Goal: Information Seeking & Learning: Learn about a topic

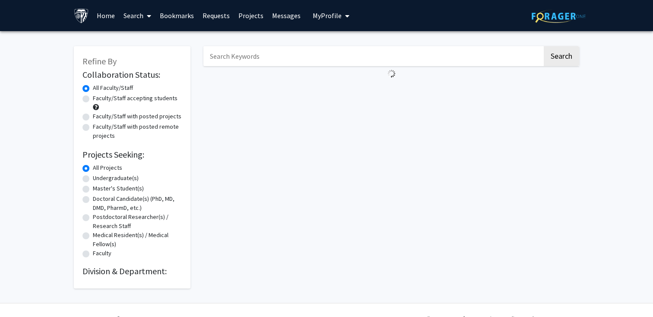
click at [281, 153] on div "Search" at bounding box center [391, 163] width 389 height 251
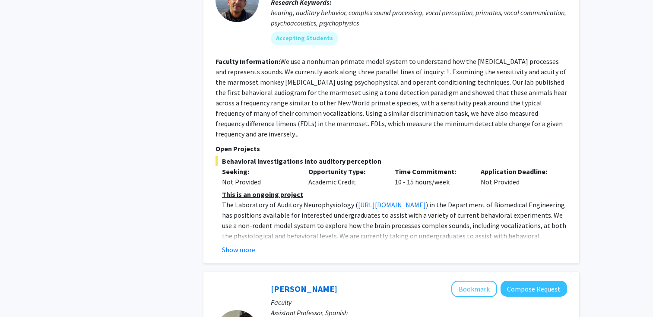
scroll to position [1481, 0]
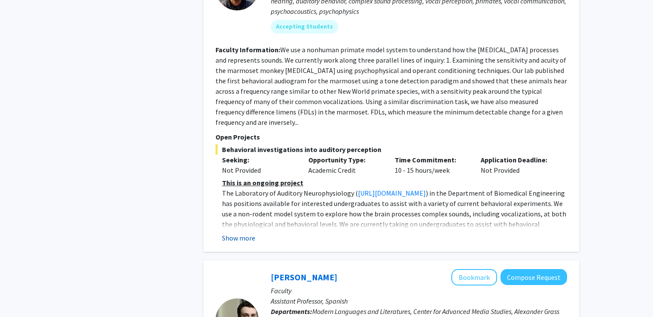
click at [234, 233] on button "Show more" at bounding box center [238, 238] width 33 height 10
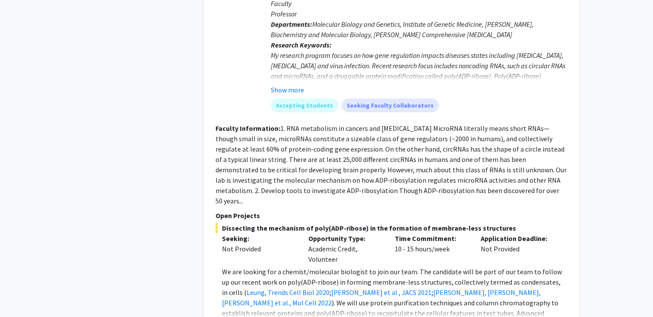
scroll to position [2218, 0]
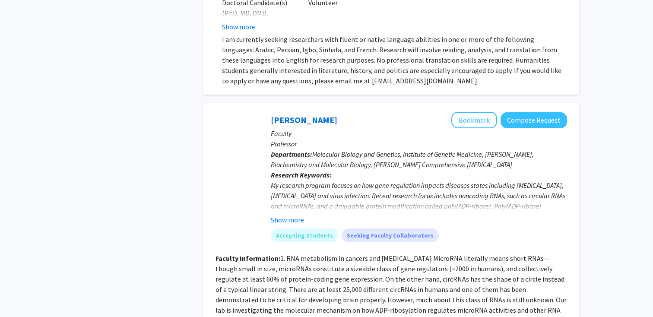
scroll to position [2084, 0]
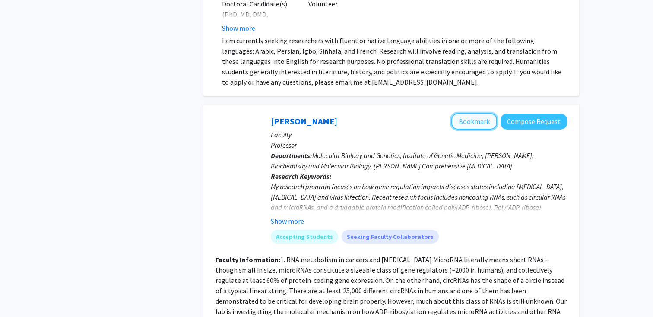
click at [483, 113] on button "Bookmark" at bounding box center [474, 121] width 46 height 16
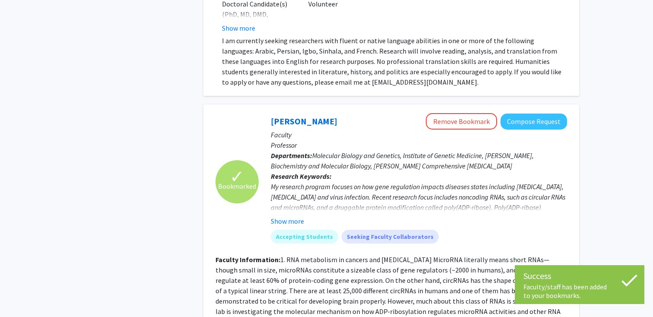
drag, startPoint x: 264, startPoint y: 58, endPoint x: 351, endPoint y: 58, distance: 87.2
click at [351, 113] on div "[PERSON_NAME] Remove Bookmark Compose Request Faculty Professor Departments: Mo…" at bounding box center [413, 181] width 308 height 137
copy link "[PERSON_NAME]"
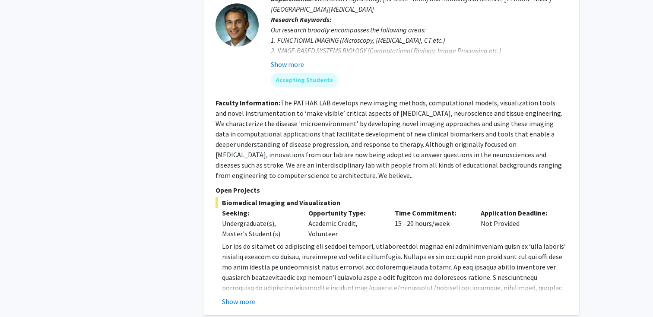
scroll to position [2659, 0]
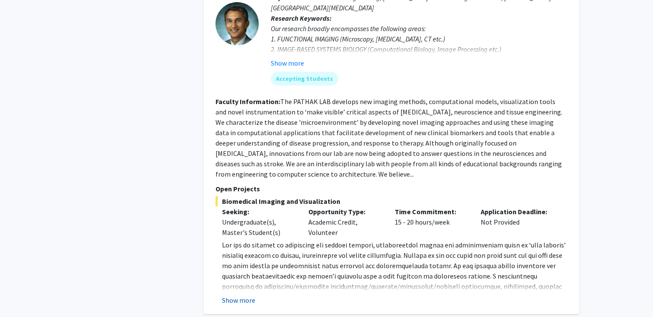
click at [243, 295] on button "Show more" at bounding box center [238, 300] width 33 height 10
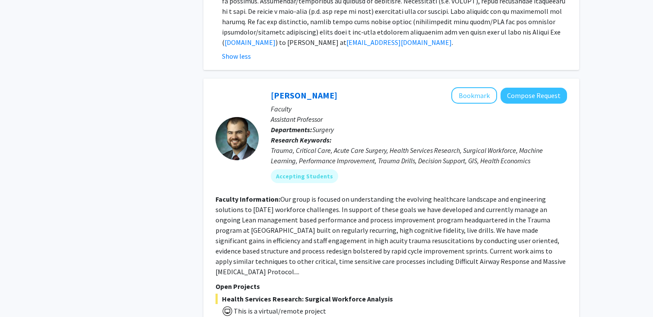
scroll to position [2949, 0]
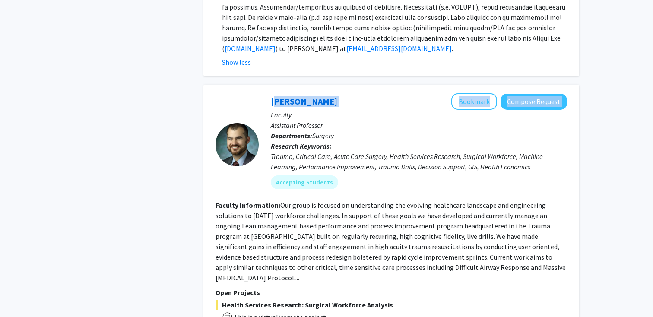
drag, startPoint x: 335, startPoint y: 17, endPoint x: 270, endPoint y: 18, distance: 65.6
click at [270, 93] on div "[PERSON_NAME] Bookmark Compose Request Faculty Assistant Professor Departments:…" at bounding box center [413, 144] width 308 height 102
click at [265, 93] on div "[PERSON_NAME] Bookmark Compose Request Faculty Assistant Professor Departments:…" at bounding box center [413, 144] width 308 height 102
drag, startPoint x: 270, startPoint y: 17, endPoint x: 318, endPoint y: 18, distance: 48.4
click at [318, 93] on div "[PERSON_NAME] Bookmark Compose Request Faculty Assistant Professor Departments:…" at bounding box center [413, 144] width 308 height 102
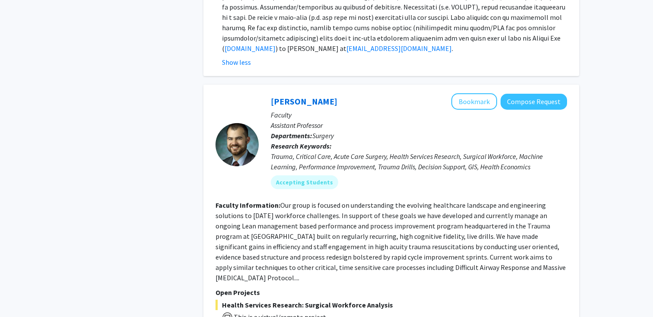
copy link "[PERSON_NAME]"
click at [480, 93] on button "Bookmark" at bounding box center [474, 101] width 46 height 16
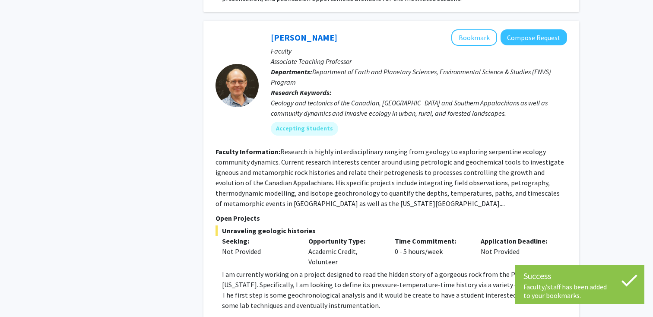
scroll to position [3347, 0]
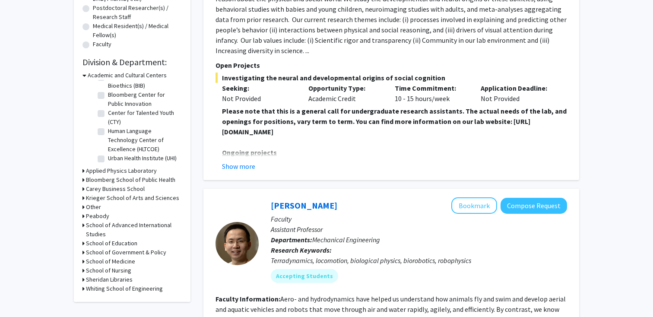
scroll to position [210, 0]
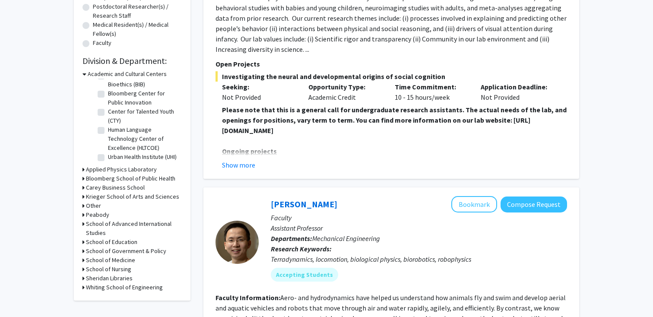
click at [82, 259] on icon at bounding box center [83, 260] width 2 height 9
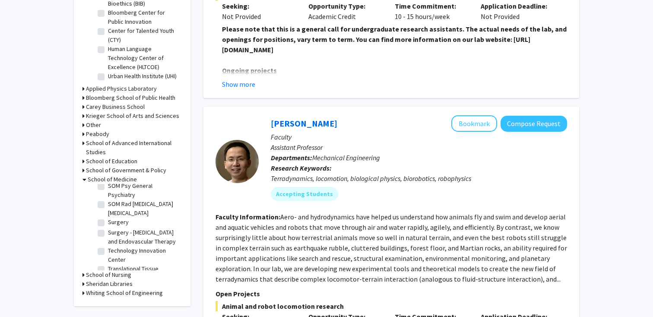
scroll to position [1337, 0]
click at [108, 264] on label "Translational Tissue Engineering Center (TTEC)" at bounding box center [144, 273] width 72 height 18
click at [108, 264] on input "Translational Tissue Engineering Center (TTEC)" at bounding box center [111, 267] width 6 height 6
checkbox input "true"
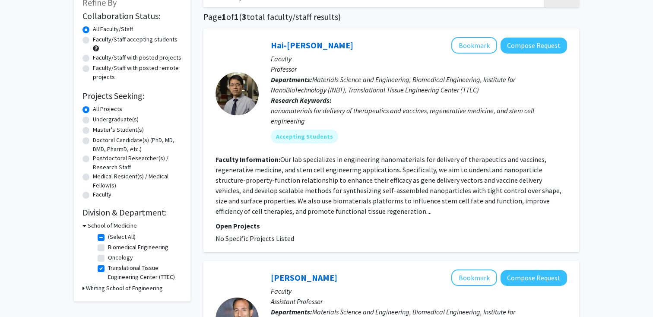
scroll to position [84, 0]
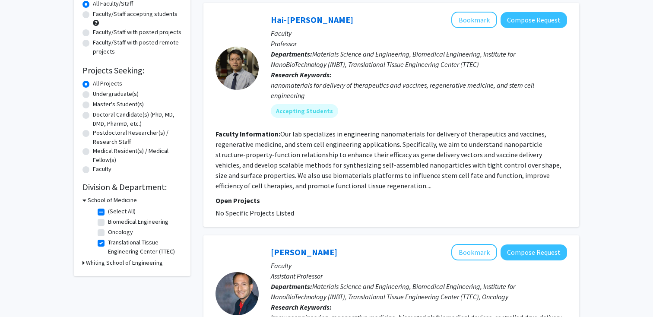
click at [108, 241] on label "Translational Tissue Engineering Center (TTEC)" at bounding box center [144, 247] width 72 height 18
click at [108, 241] on input "Translational Tissue Engineering Center (TTEC)" at bounding box center [111, 241] width 6 height 6
checkbox input "false"
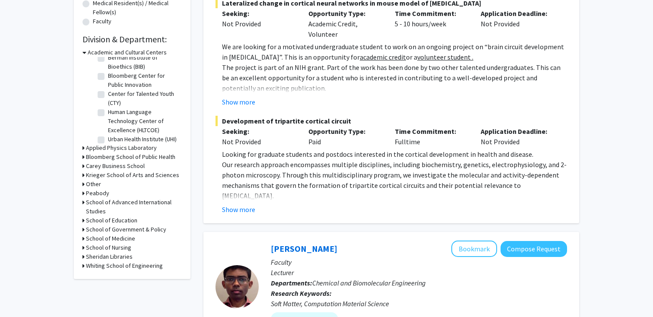
scroll to position [237, 0]
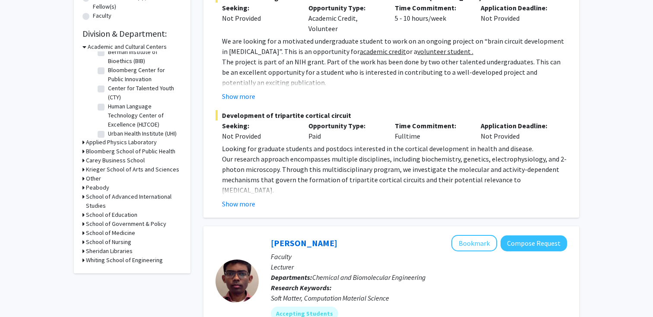
click at [102, 232] on h3 "School of Medicine" at bounding box center [110, 232] width 49 height 9
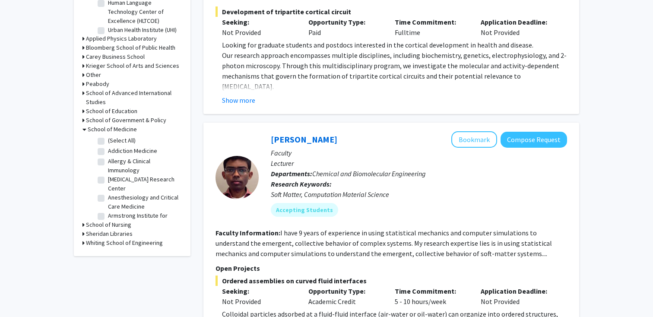
scroll to position [356, 0]
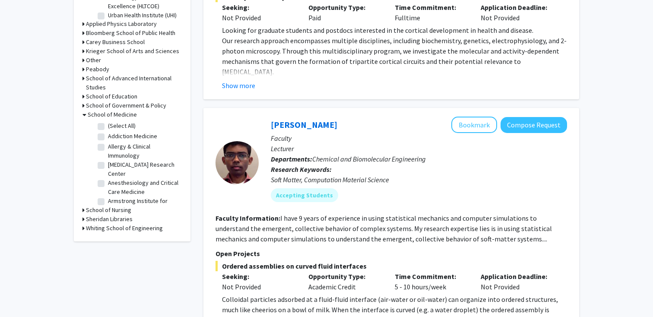
click at [108, 147] on label "Allergy & Clinical Immunology" at bounding box center [144, 151] width 72 height 18
click at [108, 147] on input "Allergy & Clinical Immunology" at bounding box center [111, 145] width 6 height 6
checkbox input "true"
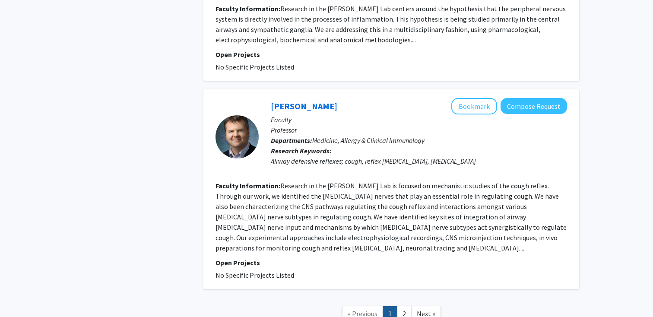
scroll to position [2160, 0]
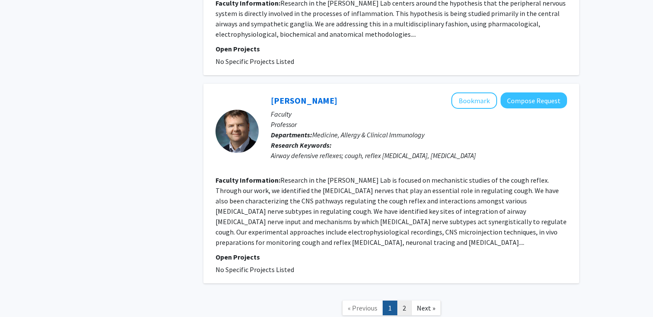
click at [403, 300] on link "2" at bounding box center [404, 307] width 15 height 15
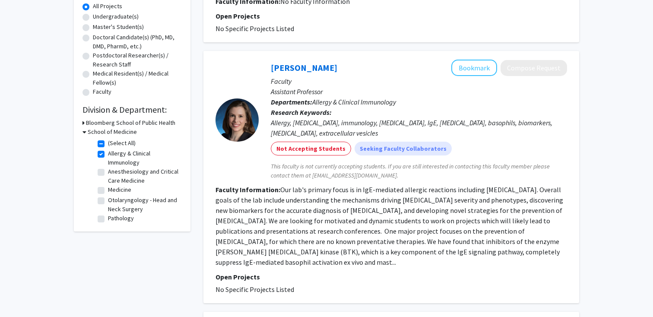
scroll to position [173, 0]
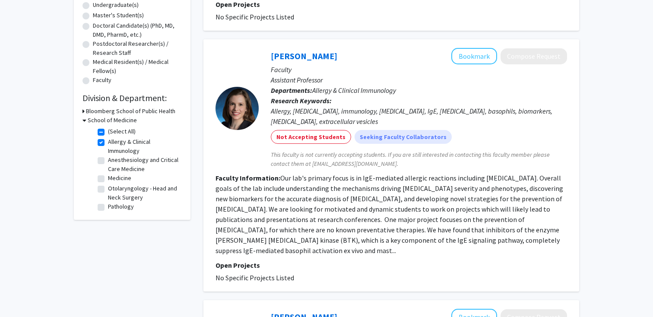
click at [108, 142] on label "Allergy & Clinical Immunology" at bounding box center [144, 146] width 72 height 18
click at [108, 142] on input "Allergy & Clinical Immunology" at bounding box center [111, 140] width 6 height 6
checkbox input "false"
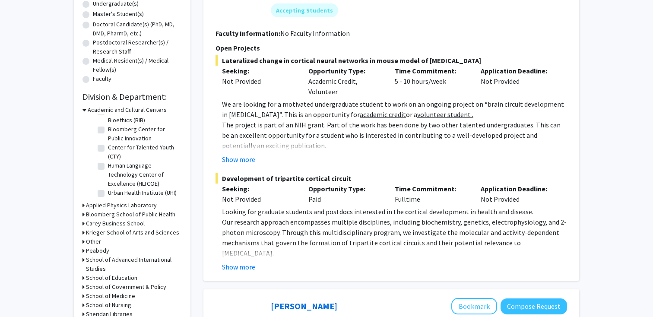
scroll to position [241, 0]
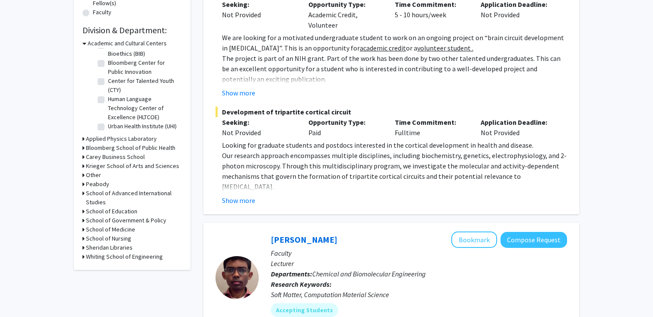
click at [84, 230] on div "School of Medicine" at bounding box center [131, 229] width 99 height 9
click at [81, 230] on div "Refine By Collaboration Status: Collaboration Status All Faculty/Staff Collabor…" at bounding box center [132, 37] width 117 height 464
click at [82, 230] on icon at bounding box center [83, 229] width 2 height 9
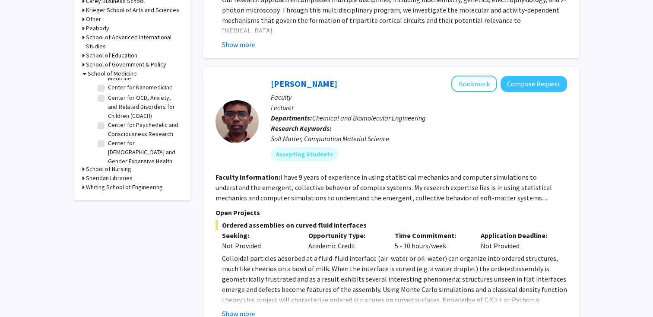
scroll to position [284, 0]
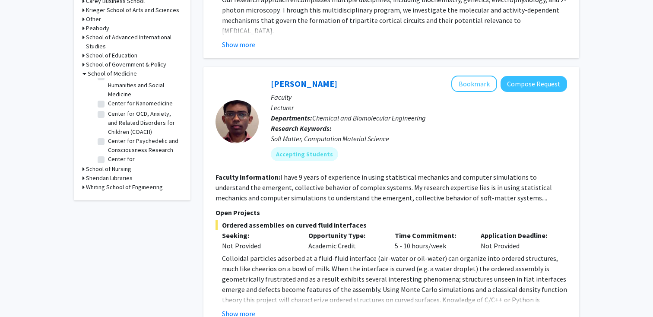
click at [108, 104] on label "Center for Nanomedicine" at bounding box center [140, 103] width 65 height 9
click at [108, 104] on input "Center for Nanomedicine" at bounding box center [111, 102] width 6 height 6
checkbox input "true"
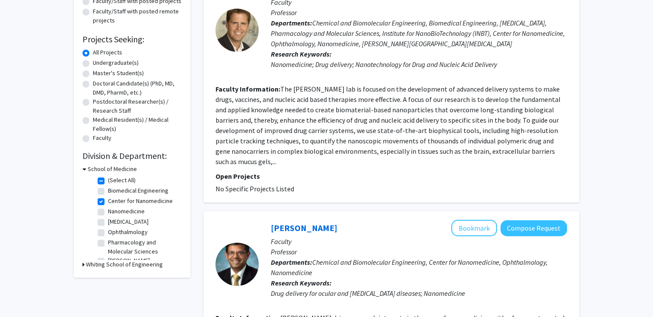
scroll to position [158, 0]
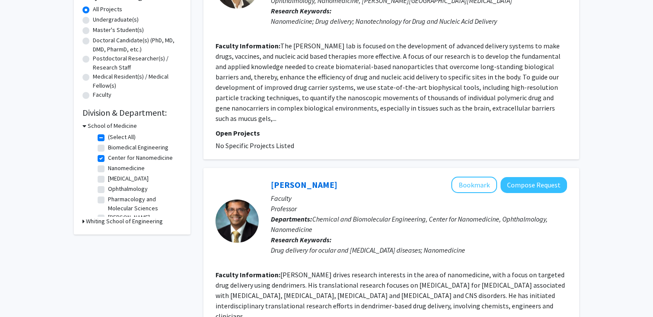
click at [108, 158] on label "Center for Nanomedicine" at bounding box center [140, 157] width 65 height 9
click at [108, 158] on input "Center for Nanomedicine" at bounding box center [111, 156] width 6 height 6
checkbox input "false"
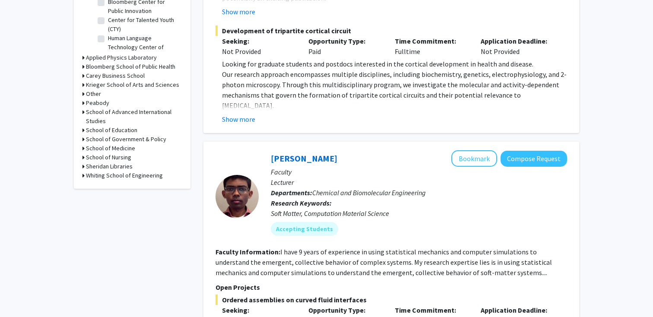
scroll to position [325, 0]
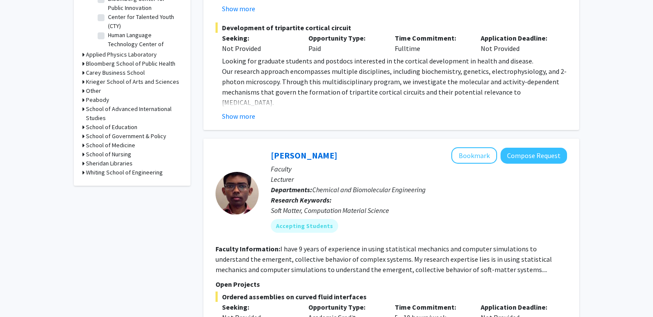
click at [89, 145] on h3 "School of Medicine" at bounding box center [110, 145] width 49 height 9
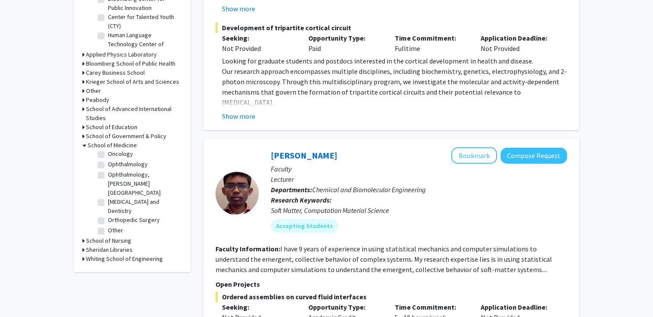
scroll to position [918, 0]
click at [108, 196] on label "[MEDICAL_DATA] and Dentistry" at bounding box center [144, 205] width 72 height 18
click at [108, 196] on input "[MEDICAL_DATA] and Dentistry" at bounding box center [111, 199] width 6 height 6
checkbox input "true"
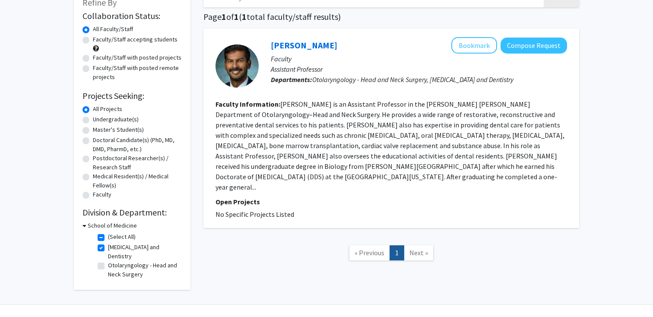
scroll to position [65, 0]
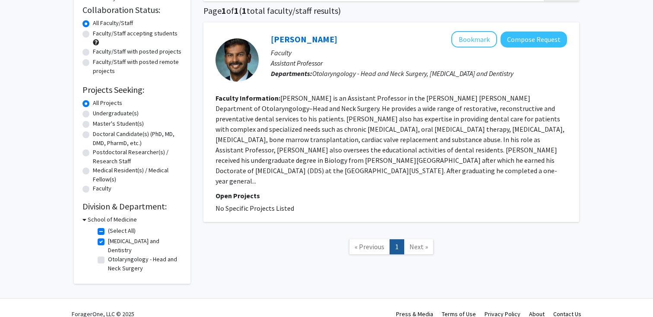
click at [108, 241] on label "[MEDICAL_DATA] and Dentistry" at bounding box center [144, 246] width 72 height 18
click at [108, 241] on input "[MEDICAL_DATA] and Dentistry" at bounding box center [111, 240] width 6 height 6
checkbox input "false"
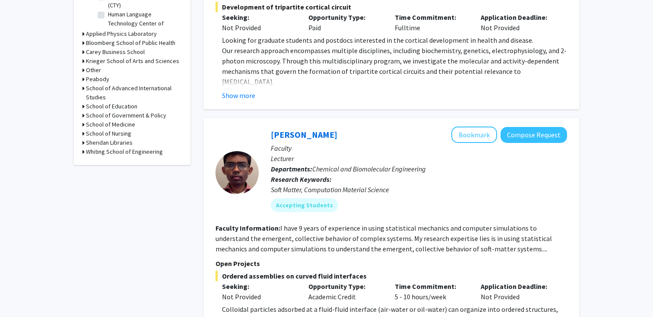
scroll to position [340, 0]
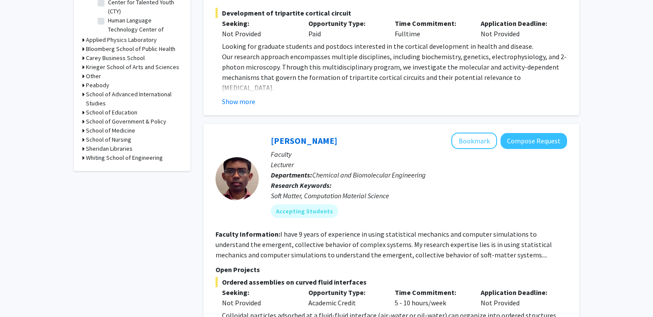
click at [86, 131] on h3 "School of Medicine" at bounding box center [110, 130] width 49 height 9
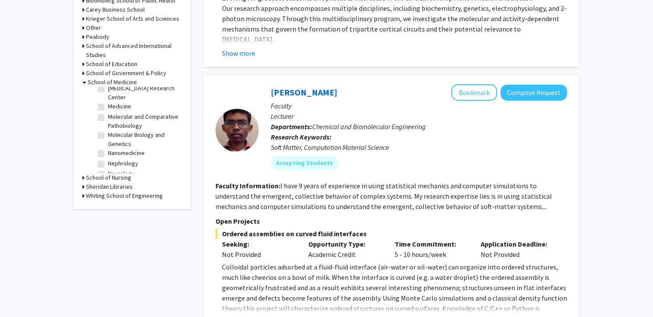
scroll to position [776, 0]
click at [108, 147] on label "Nanomedicine" at bounding box center [126, 151] width 37 height 9
click at [108, 147] on input "Nanomedicine" at bounding box center [111, 150] width 6 height 6
checkbox input "true"
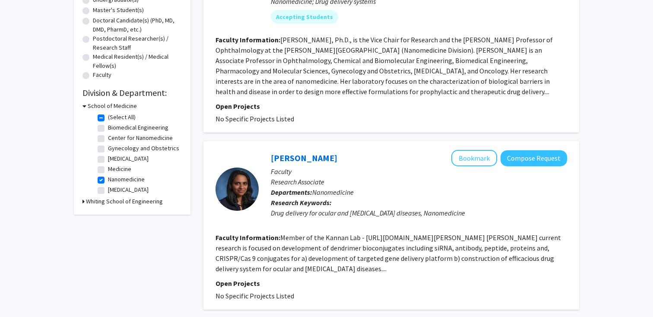
scroll to position [183, 0]
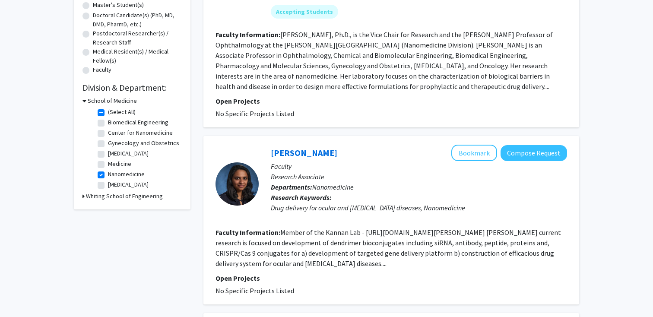
click at [384, 259] on fg-read-more "Member of the Kannan Lab - [URL][DOMAIN_NAME][PERSON_NAME] [PERSON_NAME] curren…" at bounding box center [387, 248] width 345 height 40
click at [304, 153] on link "[PERSON_NAME]" at bounding box center [304, 152] width 66 height 11
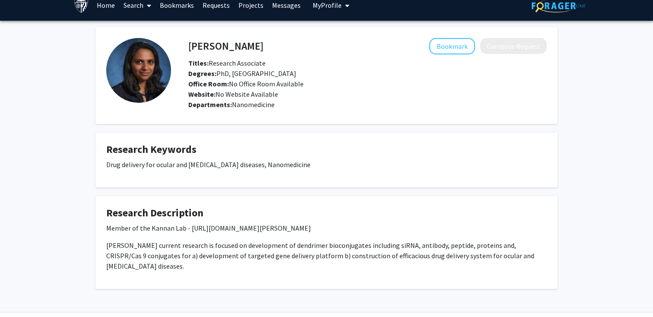
scroll to position [15, 0]
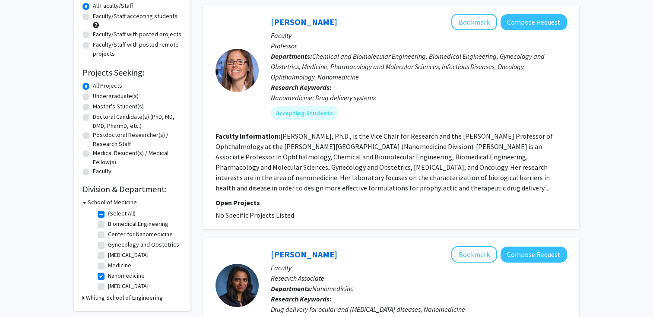
scroll to position [109, 0]
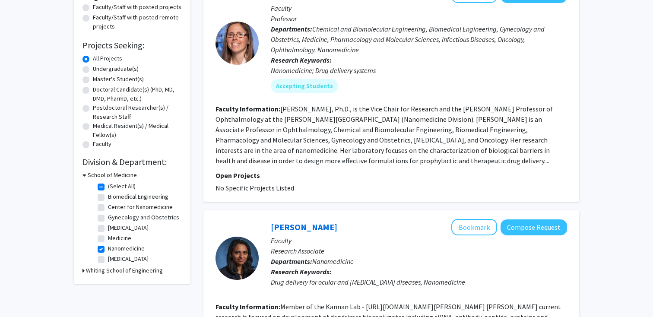
click at [108, 250] on label "Nanomedicine" at bounding box center [126, 248] width 37 height 9
click at [108, 250] on input "Nanomedicine" at bounding box center [111, 247] width 6 height 6
checkbox input "false"
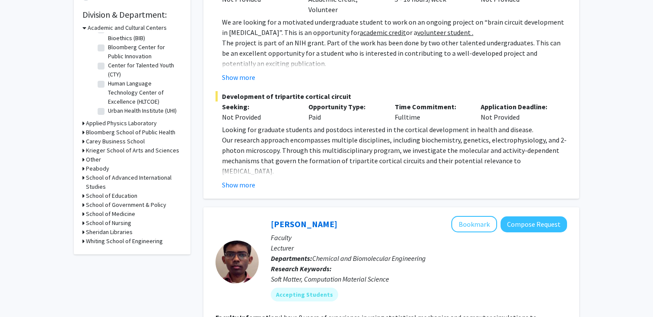
scroll to position [240, 0]
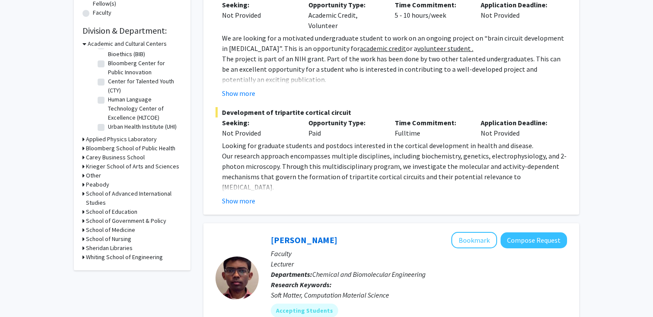
click at [83, 228] on icon at bounding box center [83, 229] width 2 height 9
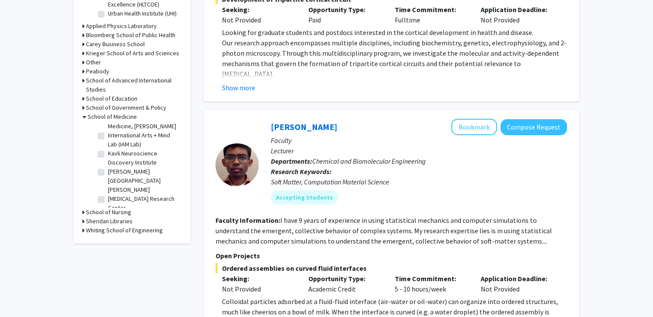
scroll to position [688, 0]
click at [108, 178] on label "[PERSON_NAME][GEOGRAPHIC_DATA][PERSON_NAME]" at bounding box center [144, 191] width 72 height 27
click at [108, 178] on input "[PERSON_NAME][GEOGRAPHIC_DATA][PERSON_NAME]" at bounding box center [111, 181] width 6 height 6
checkbox input "true"
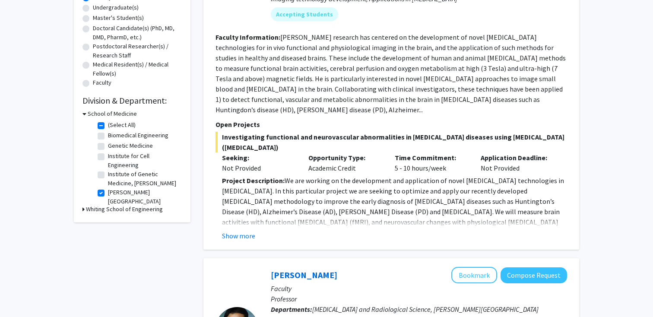
scroll to position [174, 0]
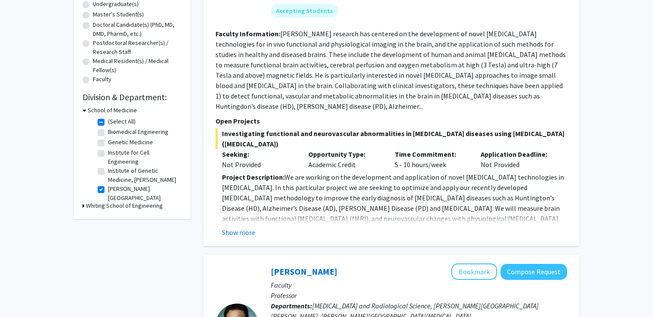
click at [240, 206] on fg-read-more "Project Description: We are working on the development and application of novel…" at bounding box center [390, 205] width 351 height 66
click at [235, 227] on button "Show more" at bounding box center [238, 232] width 33 height 10
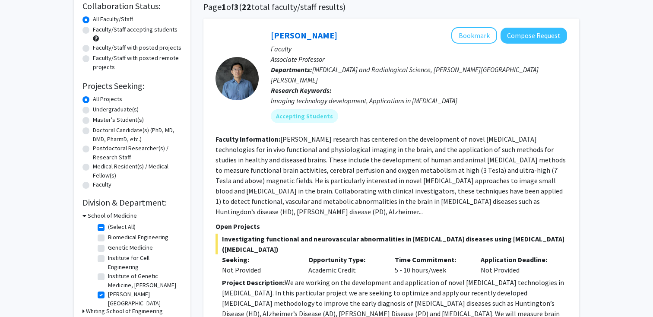
scroll to position [122, 0]
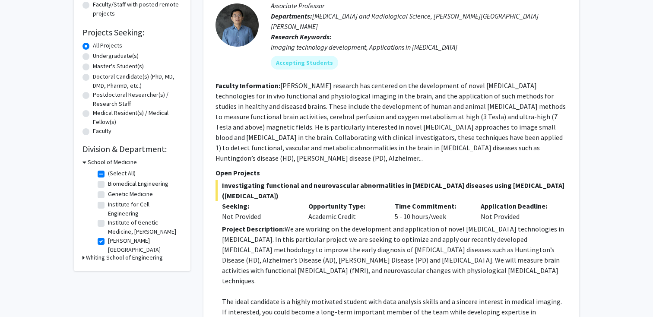
click at [108, 243] on label "[PERSON_NAME][GEOGRAPHIC_DATA][PERSON_NAME]" at bounding box center [144, 249] width 72 height 27
click at [108, 242] on input "[PERSON_NAME][GEOGRAPHIC_DATA][PERSON_NAME]" at bounding box center [111, 239] width 6 height 6
checkbox input "false"
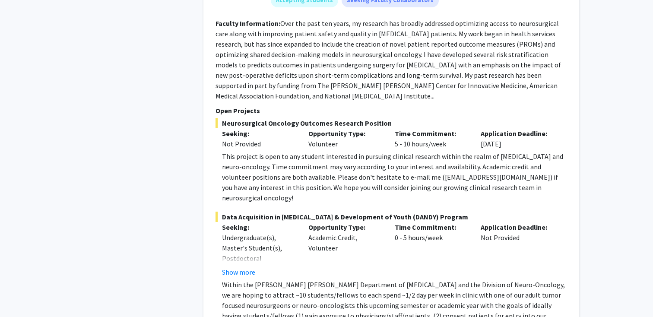
scroll to position [4165, 0]
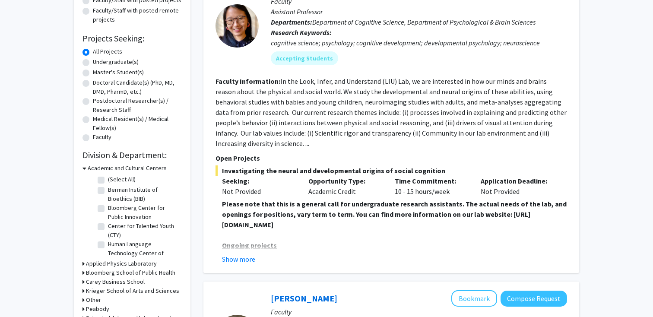
scroll to position [128, 0]
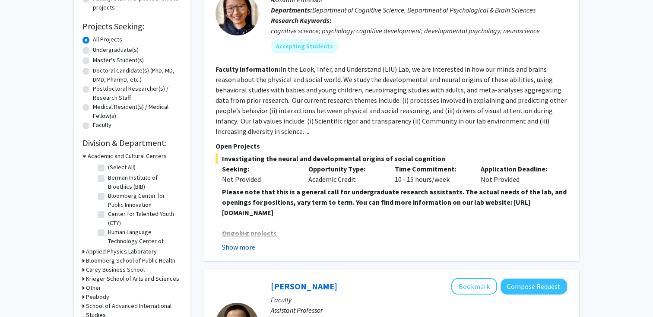
click at [246, 245] on button "Show more" at bounding box center [238, 247] width 33 height 10
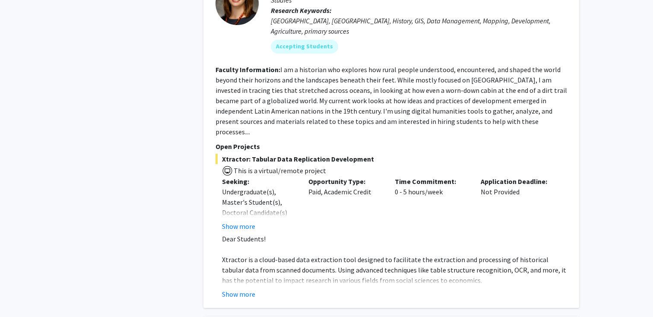
scroll to position [1342, 0]
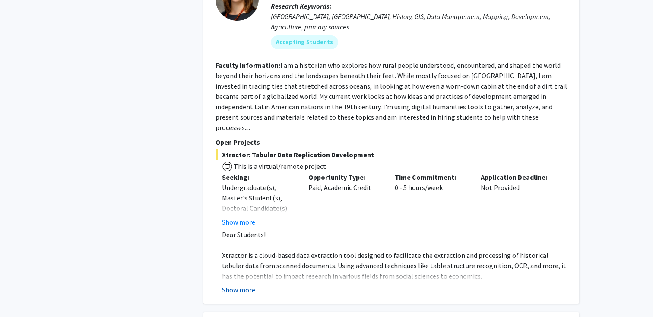
click at [240, 284] on button "Show more" at bounding box center [238, 289] width 33 height 10
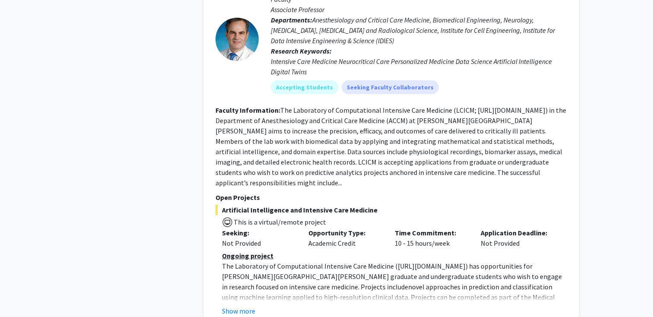
scroll to position [1930, 0]
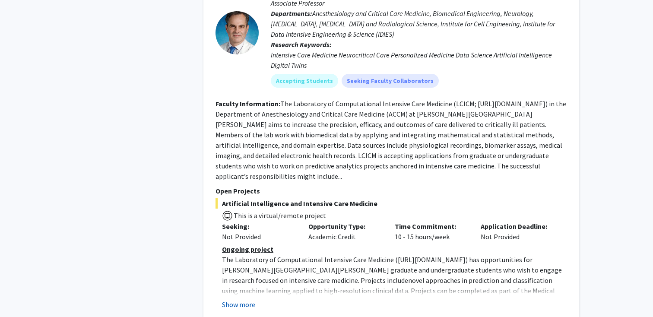
click at [239, 299] on button "Show more" at bounding box center [238, 304] width 33 height 10
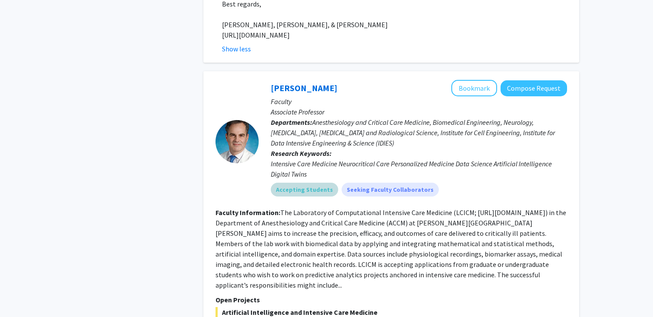
scroll to position [1816, 0]
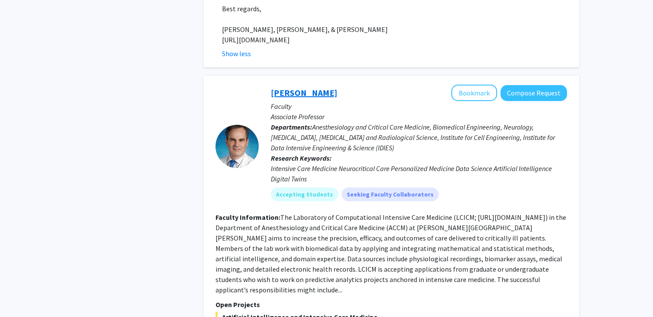
click at [285, 87] on link "[PERSON_NAME]" at bounding box center [304, 92] width 66 height 11
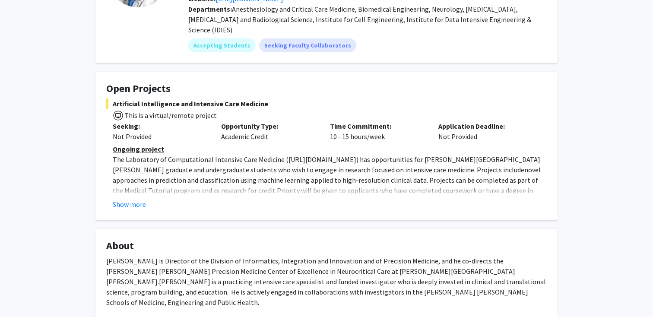
scroll to position [102, 0]
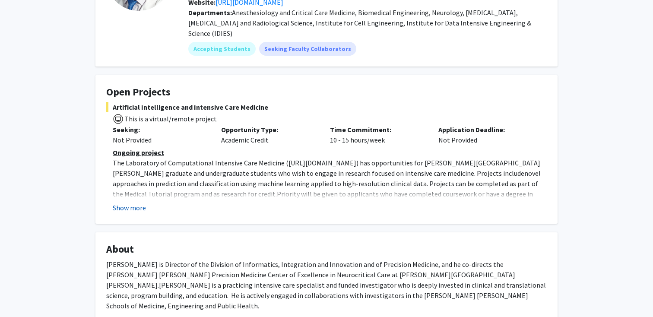
click at [129, 202] on button "Show more" at bounding box center [129, 207] width 33 height 10
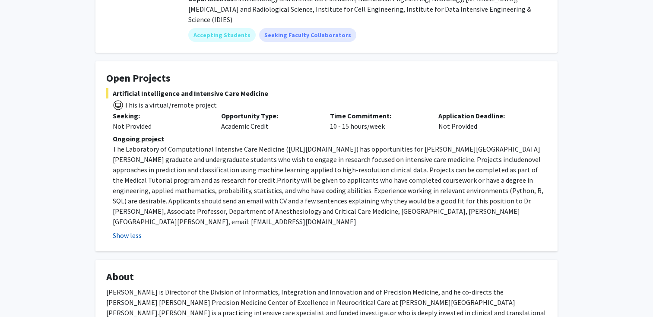
scroll to position [121, 0]
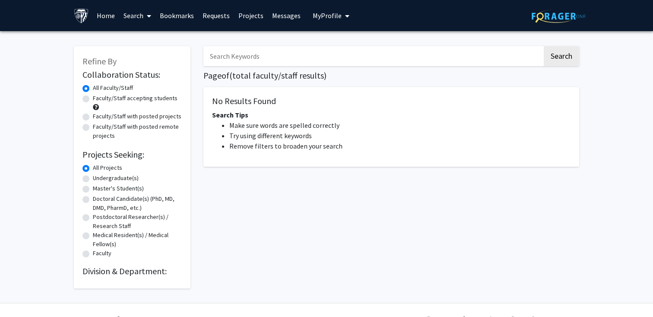
click at [231, 85] on div "Search Page of ( total faculty/staff results) No Results Found Search Tips Make…" at bounding box center [391, 163] width 389 height 251
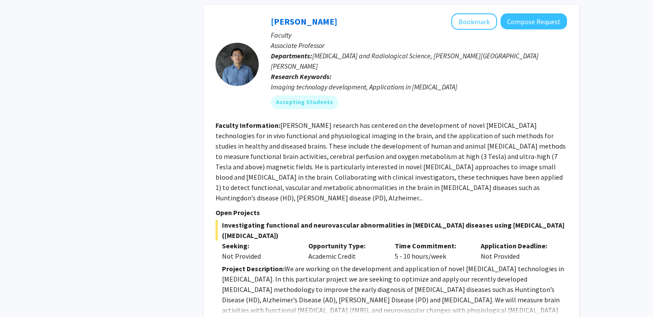
scroll to position [1756, 0]
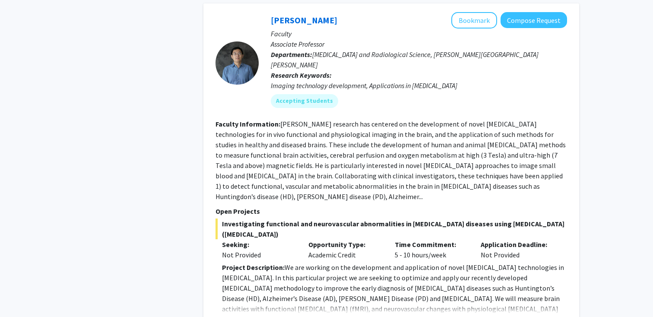
click at [240, 316] on button "Show more" at bounding box center [238, 322] width 33 height 10
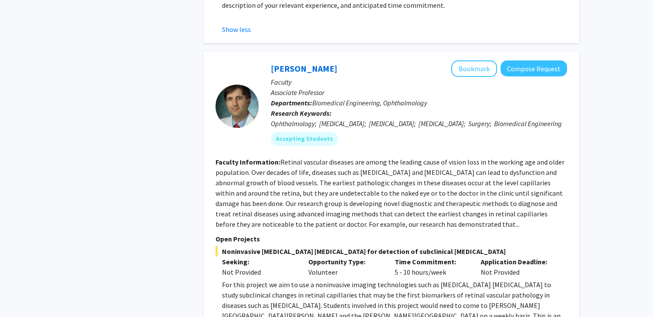
scroll to position [2315, 0]
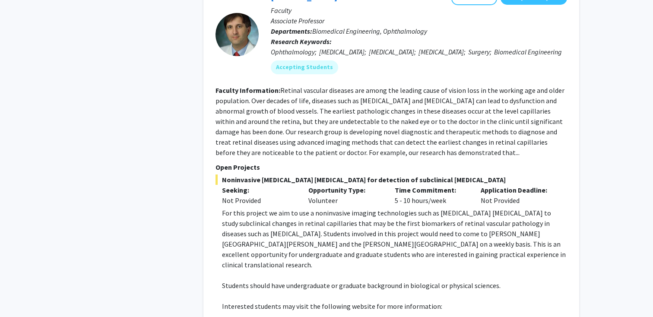
scroll to position [2383, 0]
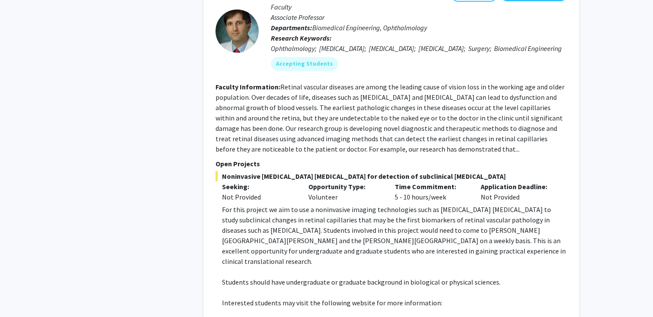
drag, startPoint x: 221, startPoint y: 251, endPoint x: 434, endPoint y: 251, distance: 213.3
click at [434, 251] on fg-read-more "For this project we aim to use a noninvasive imaging technologies such as optic…" at bounding box center [390, 273] width 351 height 138
copy p "https://www.hopkinsmedicine.org/wilmer/research/retina/kashani.html"
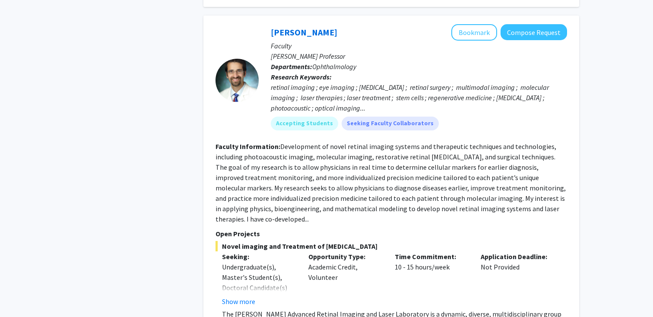
scroll to position [2742, 0]
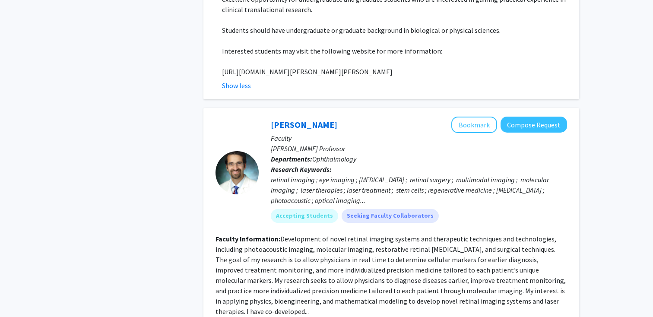
scroll to position [2631, 0]
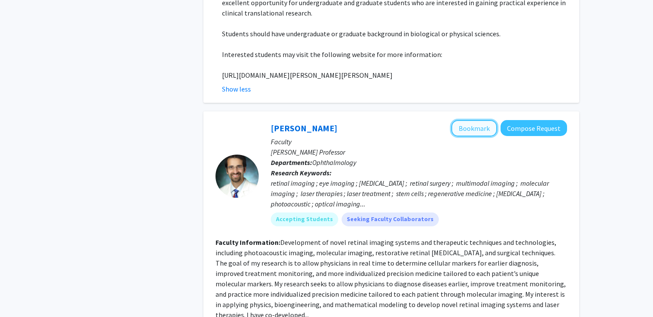
click at [470, 120] on button "Bookmark" at bounding box center [474, 128] width 46 height 16
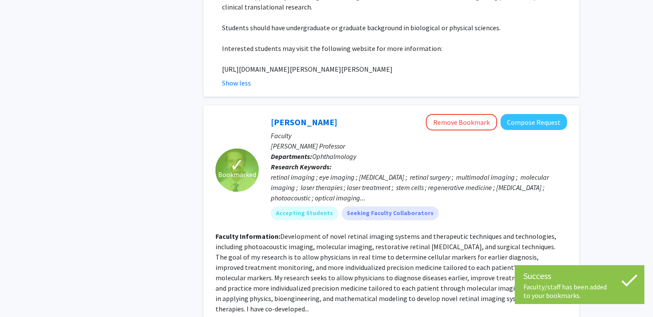
scroll to position [2648, 0]
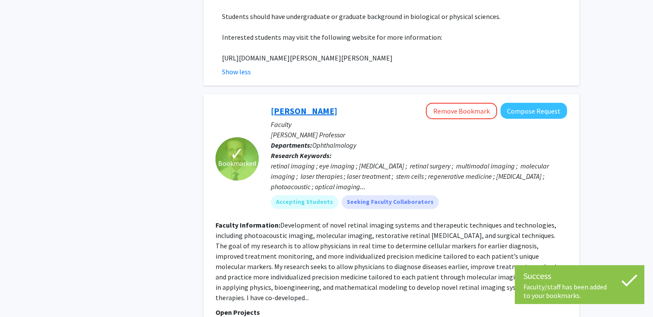
click at [292, 105] on link "[PERSON_NAME]" at bounding box center [304, 110] width 66 height 11
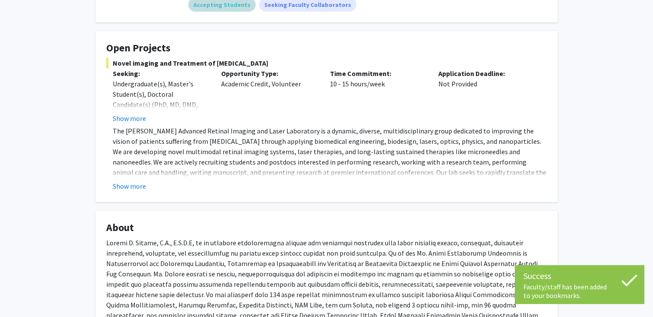
scroll to position [136, 0]
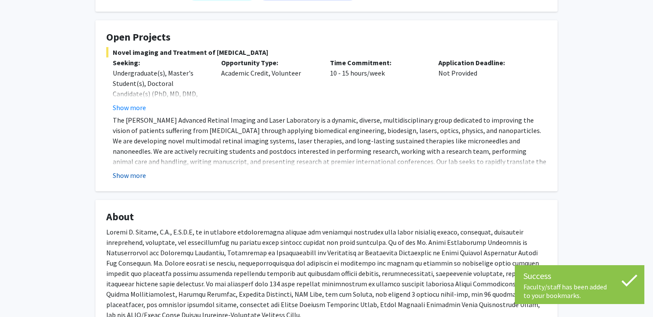
click at [139, 175] on button "Show more" at bounding box center [129, 175] width 33 height 10
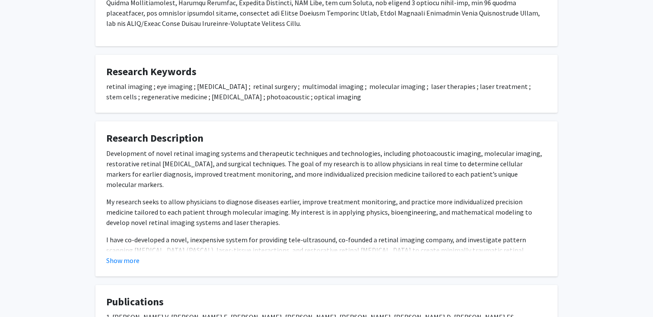
scroll to position [459, 0]
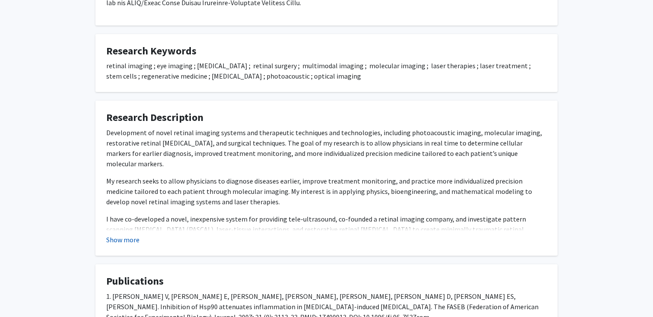
click at [121, 242] on button "Show more" at bounding box center [122, 239] width 33 height 10
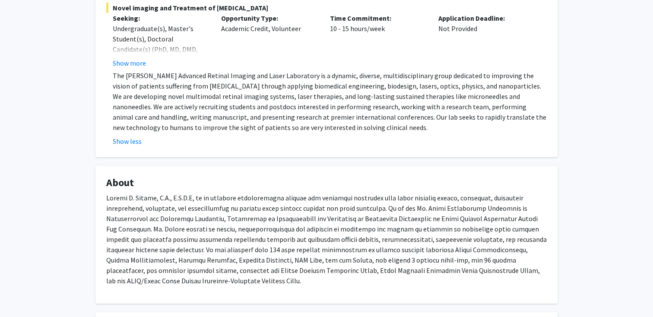
scroll to position [0, 0]
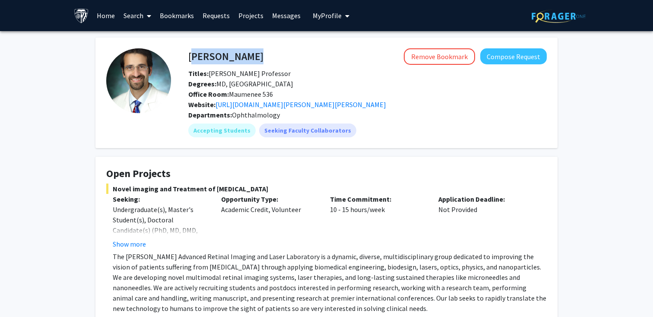
drag, startPoint x: 253, startPoint y: 55, endPoint x: 189, endPoint y: 54, distance: 63.9
click at [189, 54] on div "Yannis Paulus Remove Bookmark Compose Request" at bounding box center [367, 56] width 371 height 16
copy h4 "[PERSON_NAME]"
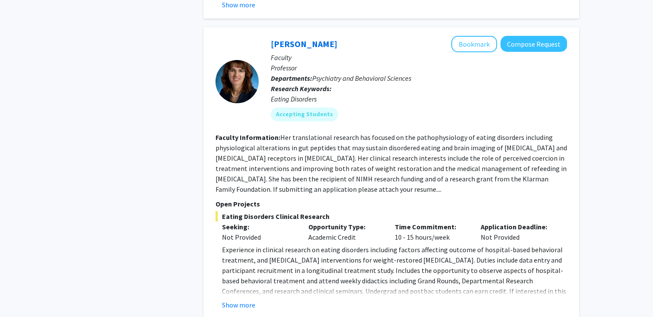
scroll to position [2767, 0]
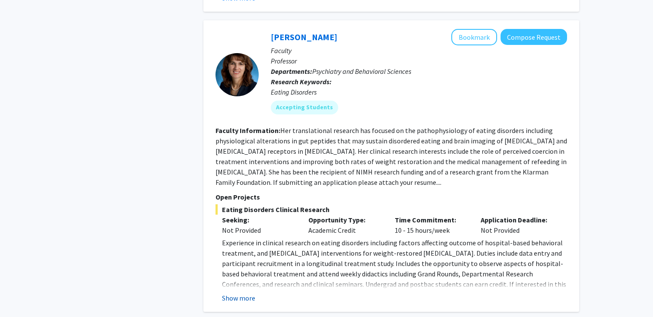
click at [244, 293] on button "Show more" at bounding box center [238, 298] width 33 height 10
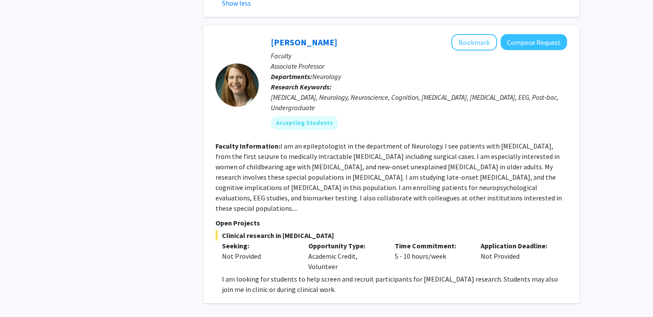
scroll to position [3098, 0]
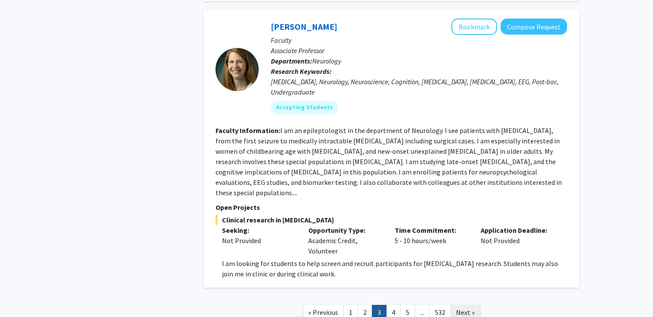
click at [463, 308] on span "Next »" at bounding box center [465, 312] width 19 height 9
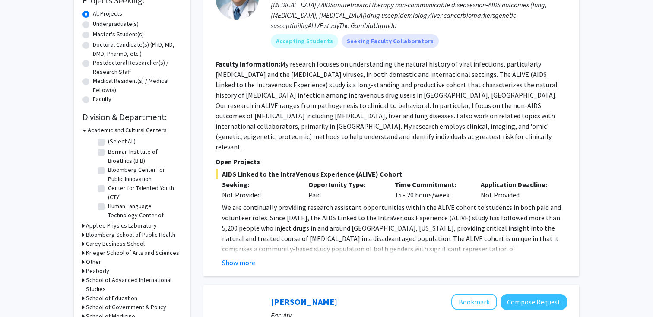
scroll to position [157, 0]
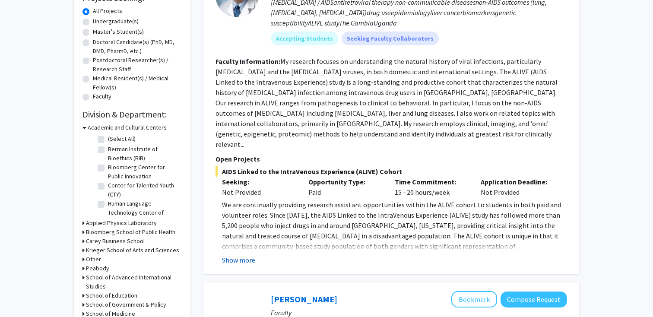
click at [248, 255] on button "Show more" at bounding box center [238, 260] width 33 height 10
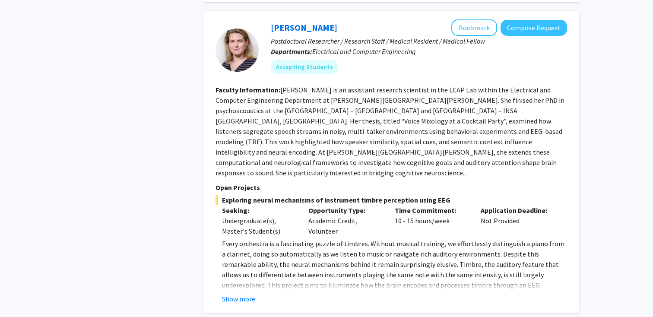
scroll to position [830, 0]
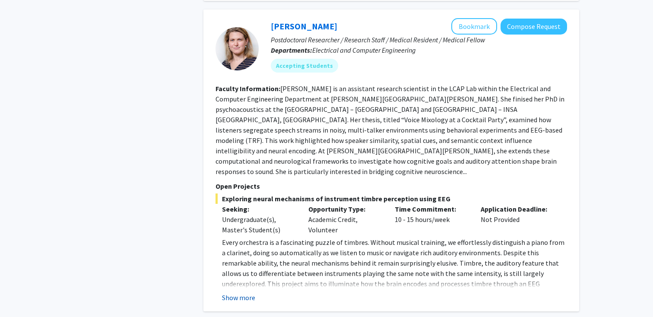
click at [232, 292] on button "Show more" at bounding box center [238, 297] width 33 height 10
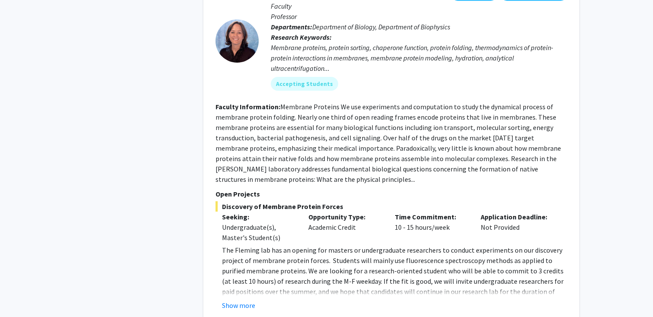
scroll to position [1448, 0]
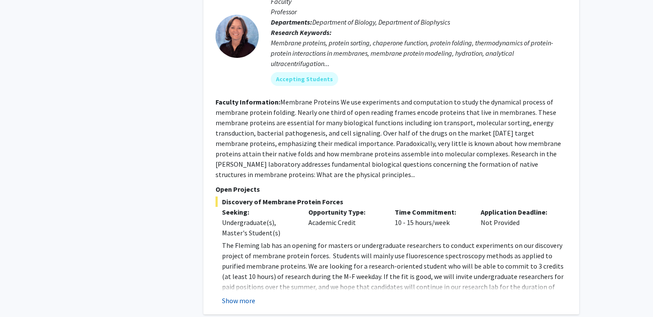
click at [234, 295] on button "Show more" at bounding box center [238, 300] width 33 height 10
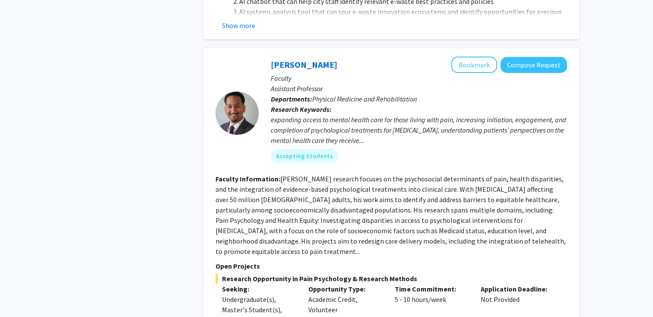
scroll to position [3057, 0]
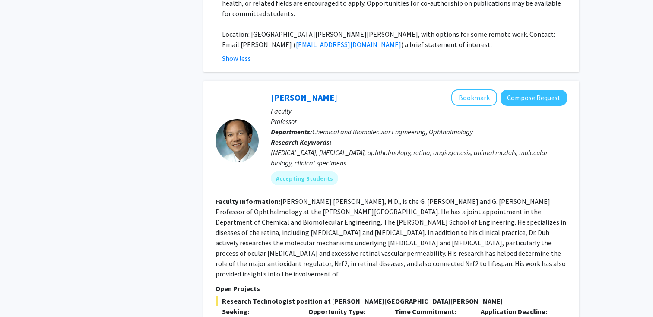
scroll to position [3561, 0]
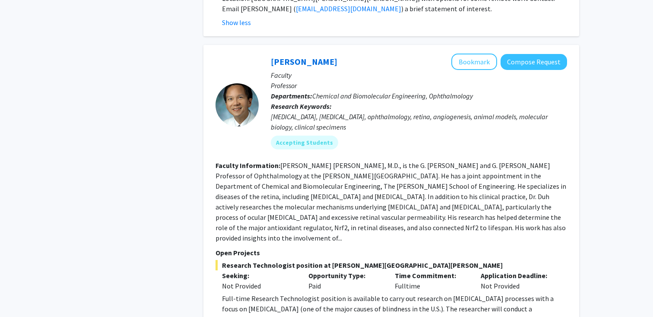
scroll to position [3599, 0]
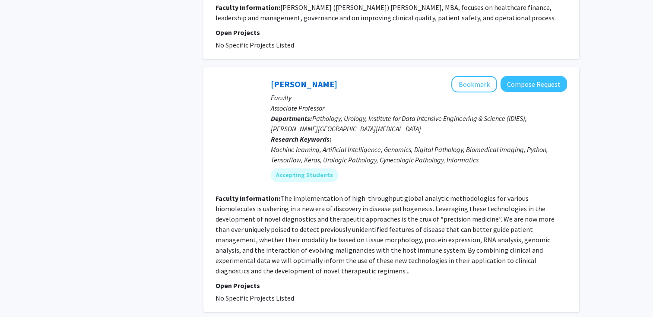
scroll to position [2396, 0]
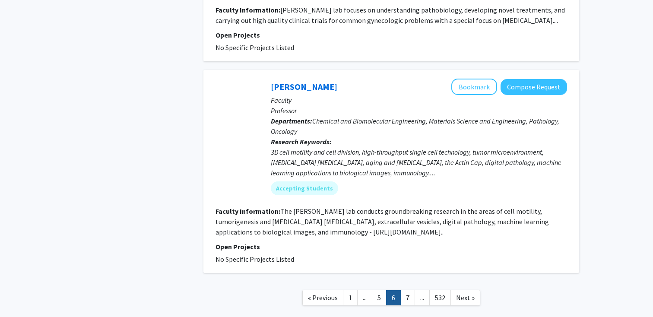
scroll to position [1986, 0]
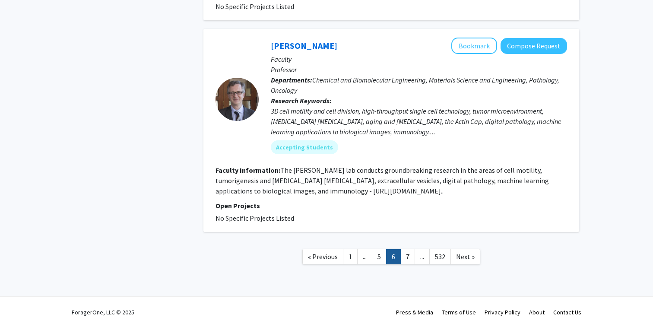
click at [462, 254] on nav "« Previous 1 ... 5 6 7 ... 532 Next »" at bounding box center [391, 257] width 376 height 35
click at [459, 251] on link "Next »" at bounding box center [465, 256] width 30 height 15
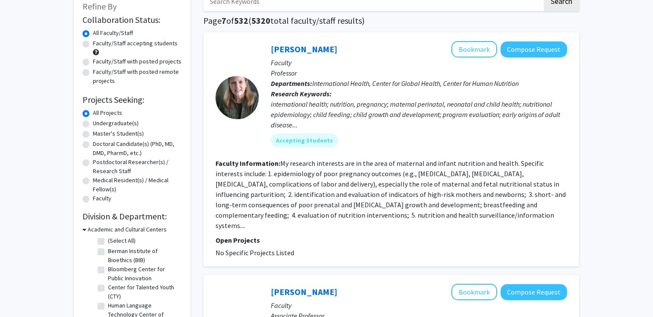
scroll to position [50, 0]
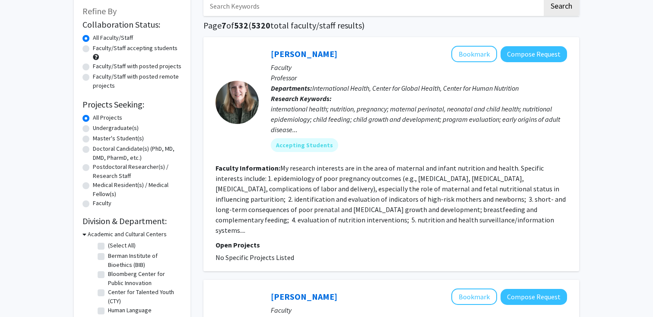
click at [93, 48] on label "Faculty/Staff accepting students" at bounding box center [135, 48] width 85 height 9
click at [93, 48] on input "Faculty/Staff accepting students" at bounding box center [96, 47] width 6 height 6
radio input "true"
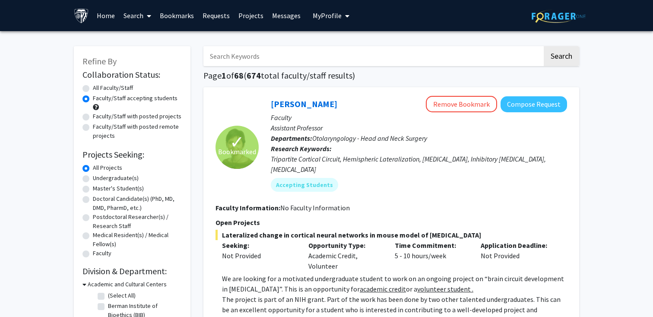
click at [93, 116] on label "Faculty/Staff with posted projects" at bounding box center [137, 116] width 88 height 9
click at [93, 116] on input "Faculty/Staff with posted projects" at bounding box center [96, 115] width 6 height 6
radio input "true"
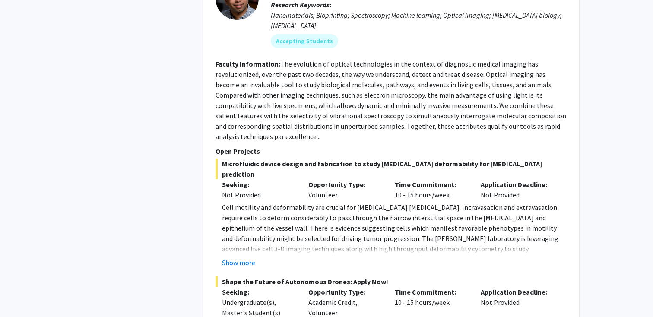
scroll to position [884, 0]
click at [250, 256] on button "Show more" at bounding box center [238, 261] width 33 height 10
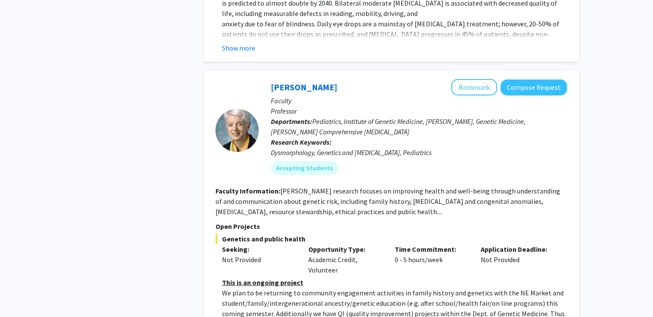
scroll to position [1891, 0]
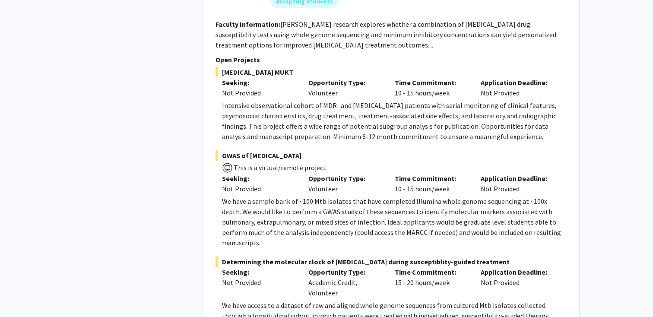
scroll to position [2774, 0]
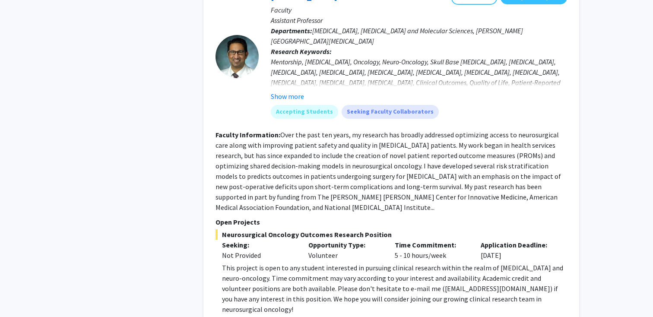
scroll to position [4226, 0]
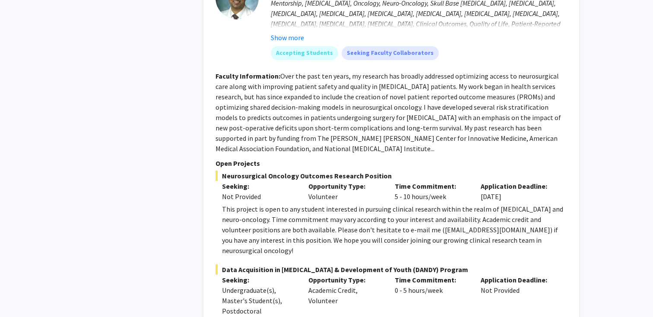
scroll to position [4278, 0]
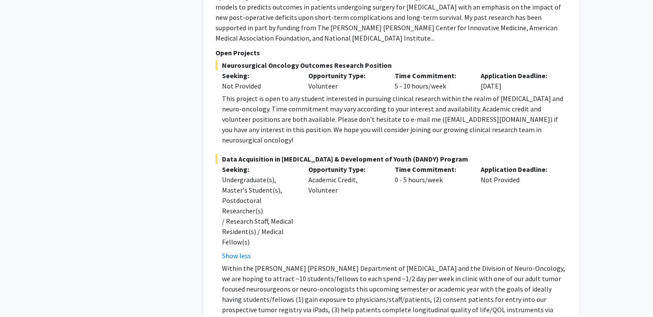
scroll to position [4386, 0]
